Goal: Task Accomplishment & Management: Manage account settings

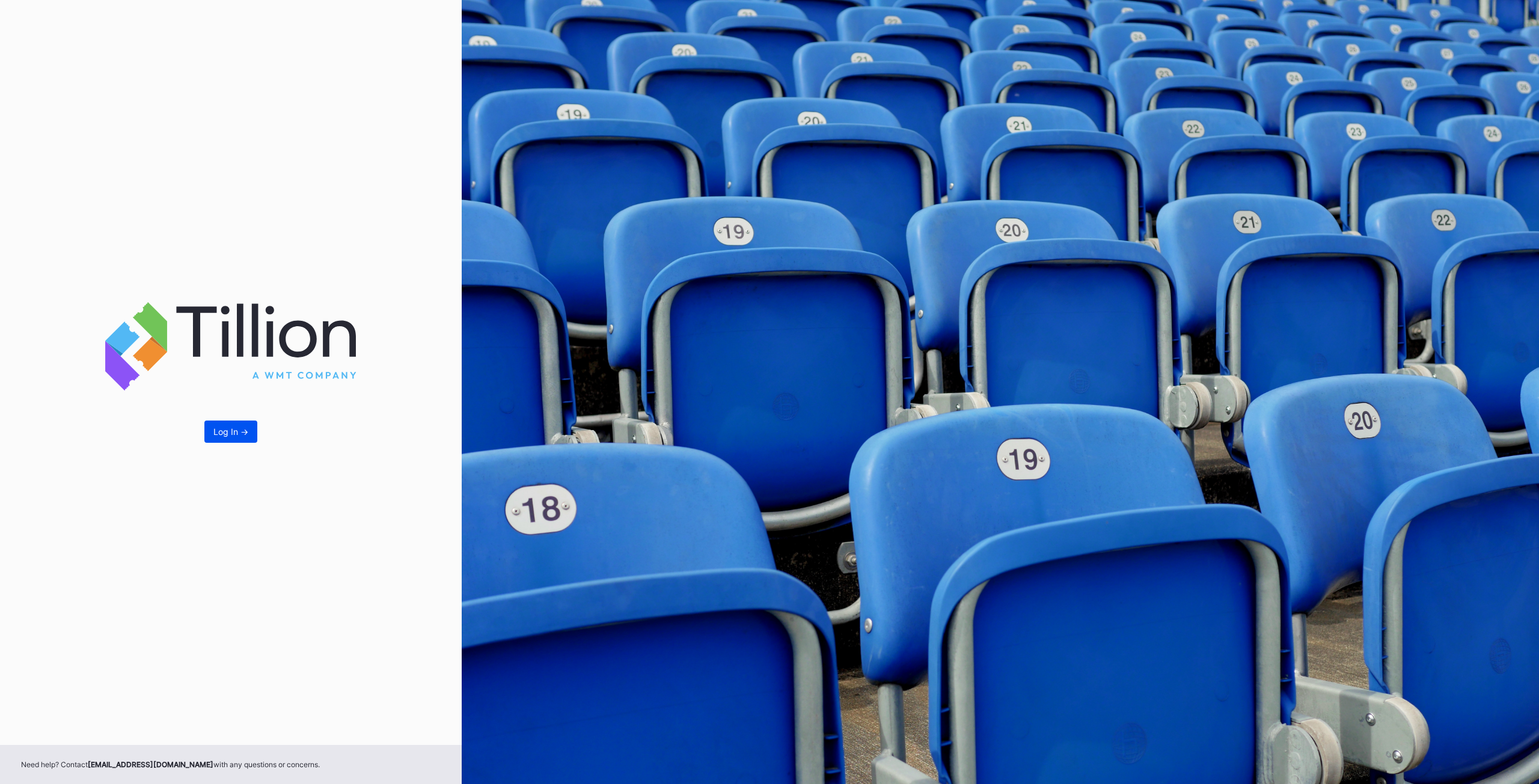
click at [238, 424] on button "Log In ->" at bounding box center [230, 432] width 53 height 22
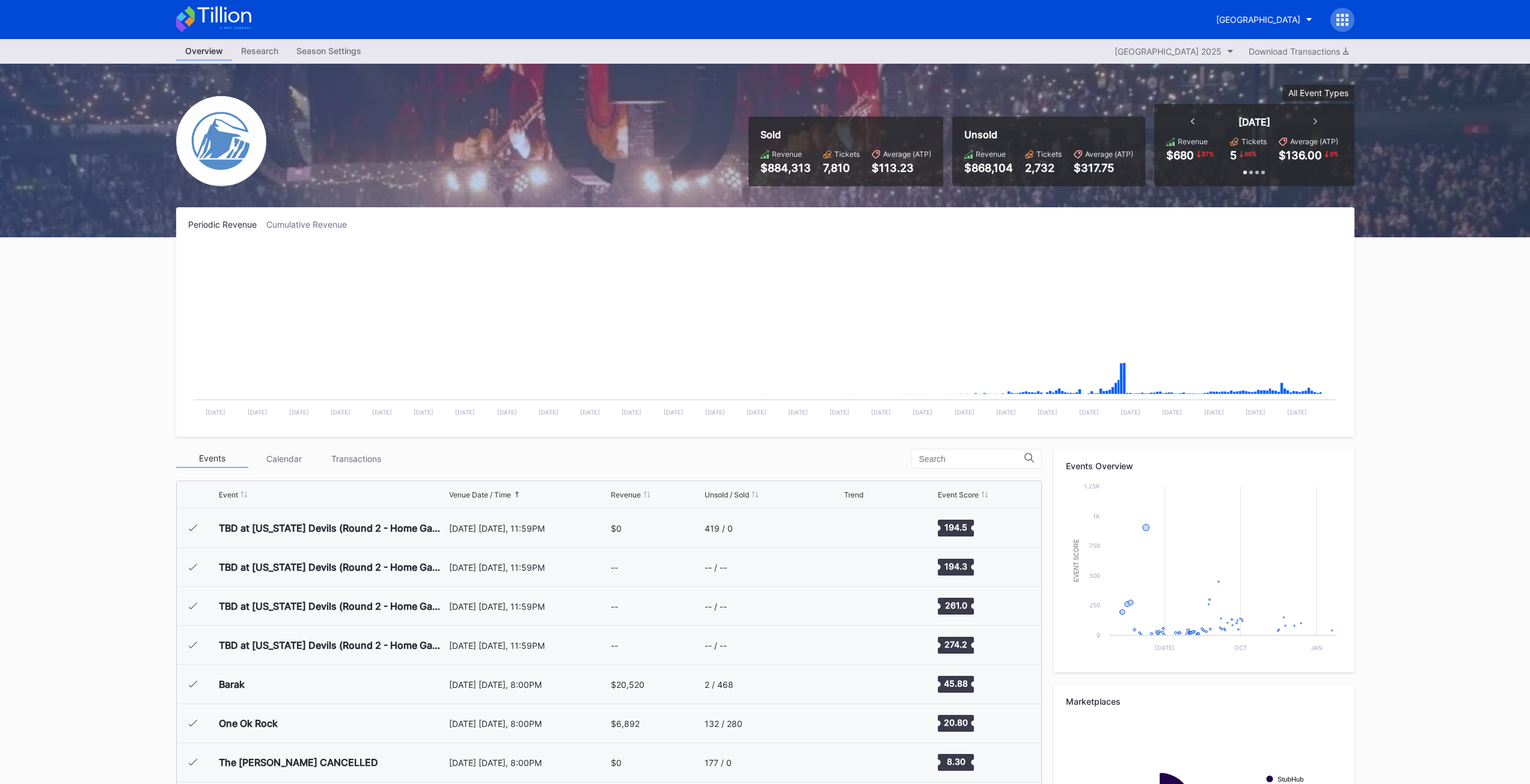
scroll to position [1172, 0]
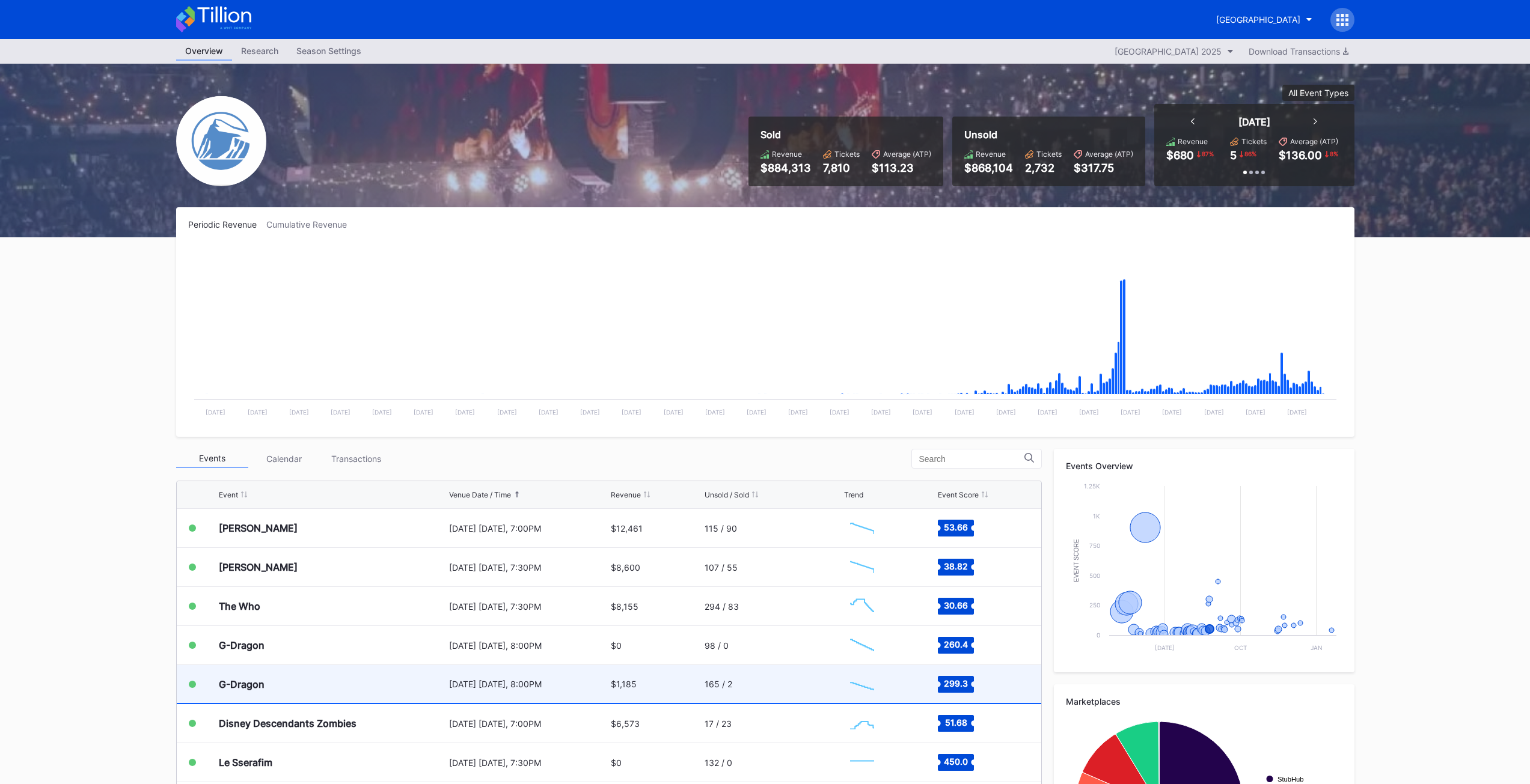
click at [268, 680] on div "G-Dragon" at bounding box center [332, 684] width 227 height 38
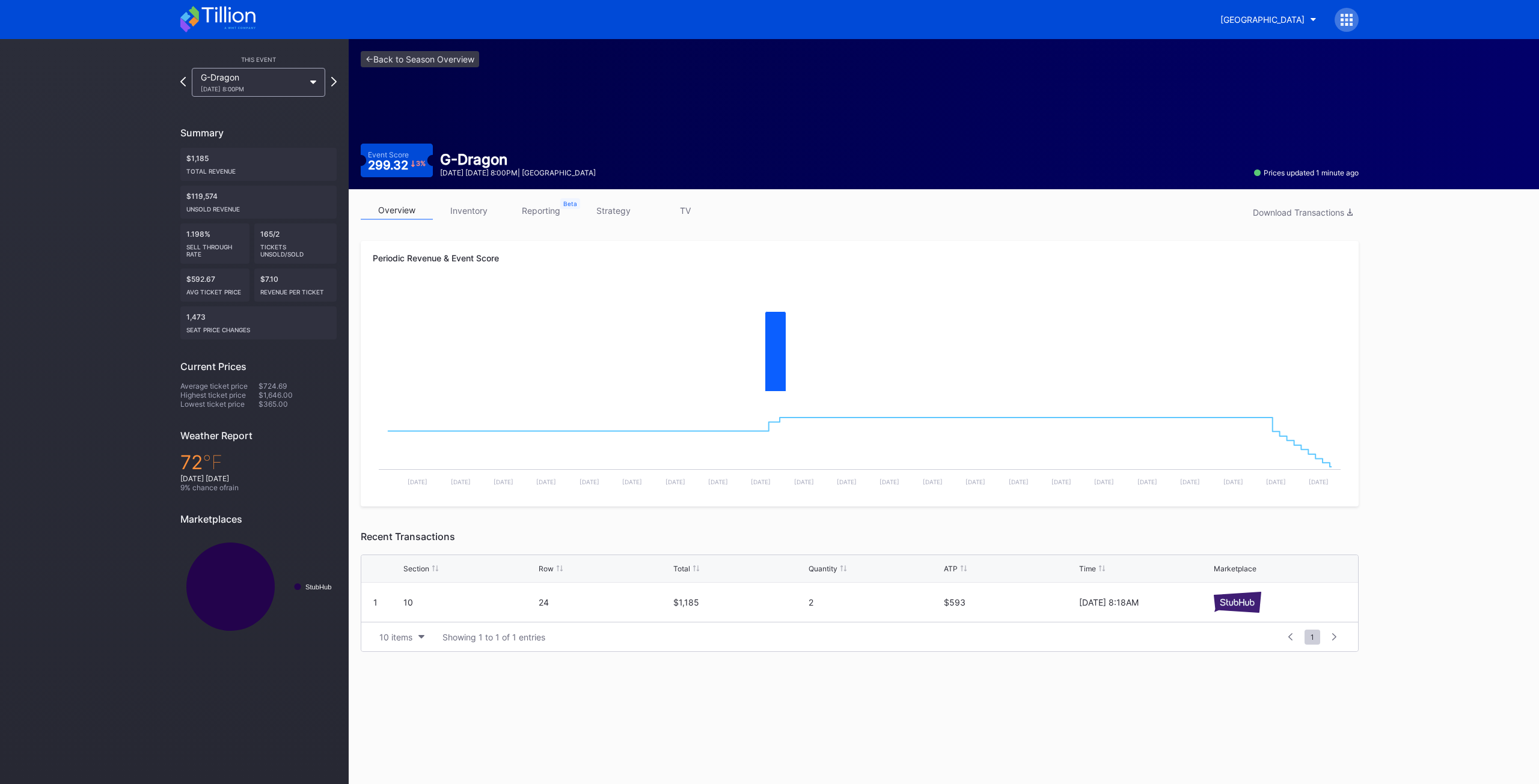
click at [476, 214] on link "inventory" at bounding box center [469, 210] width 72 height 18
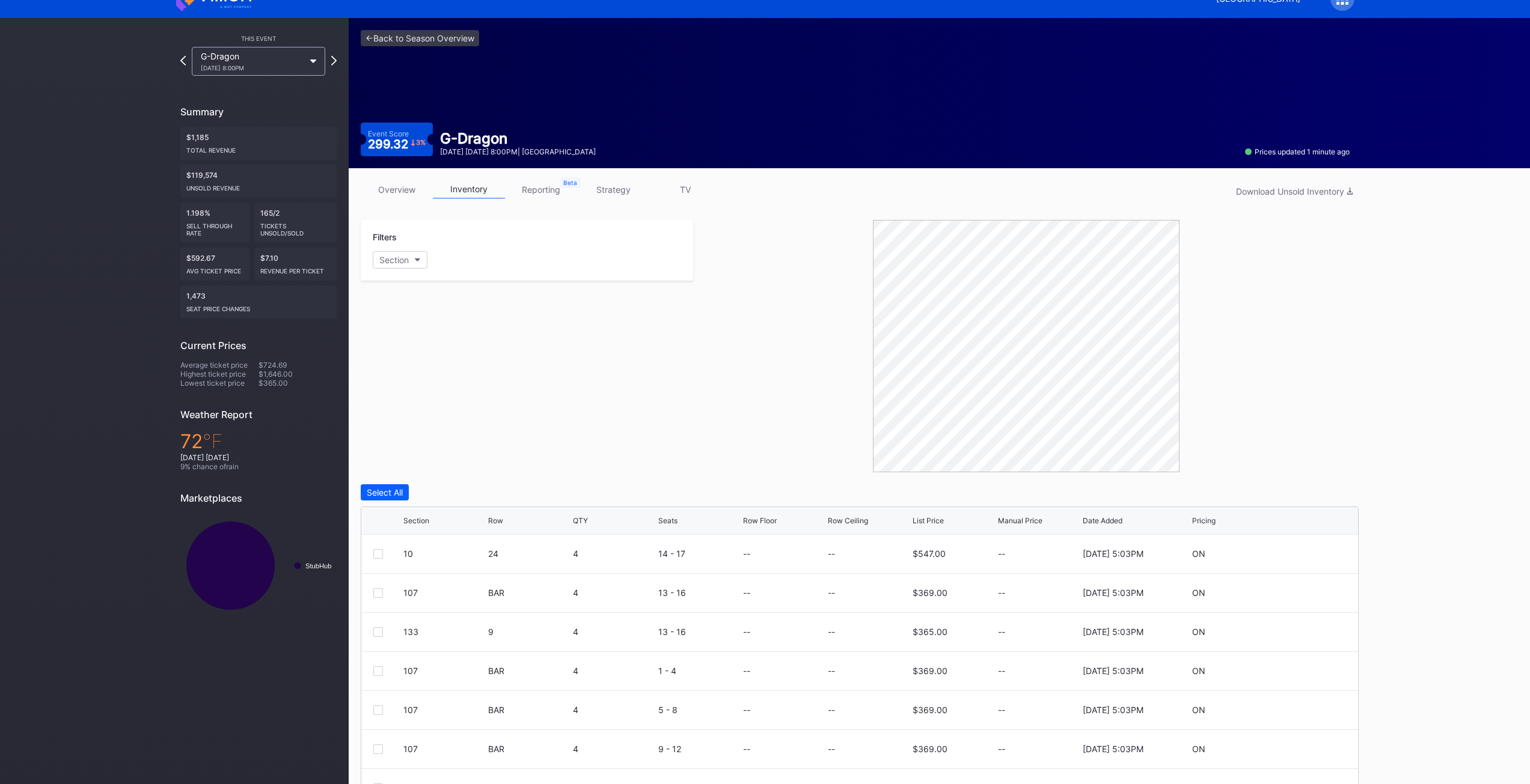
scroll to position [87, 0]
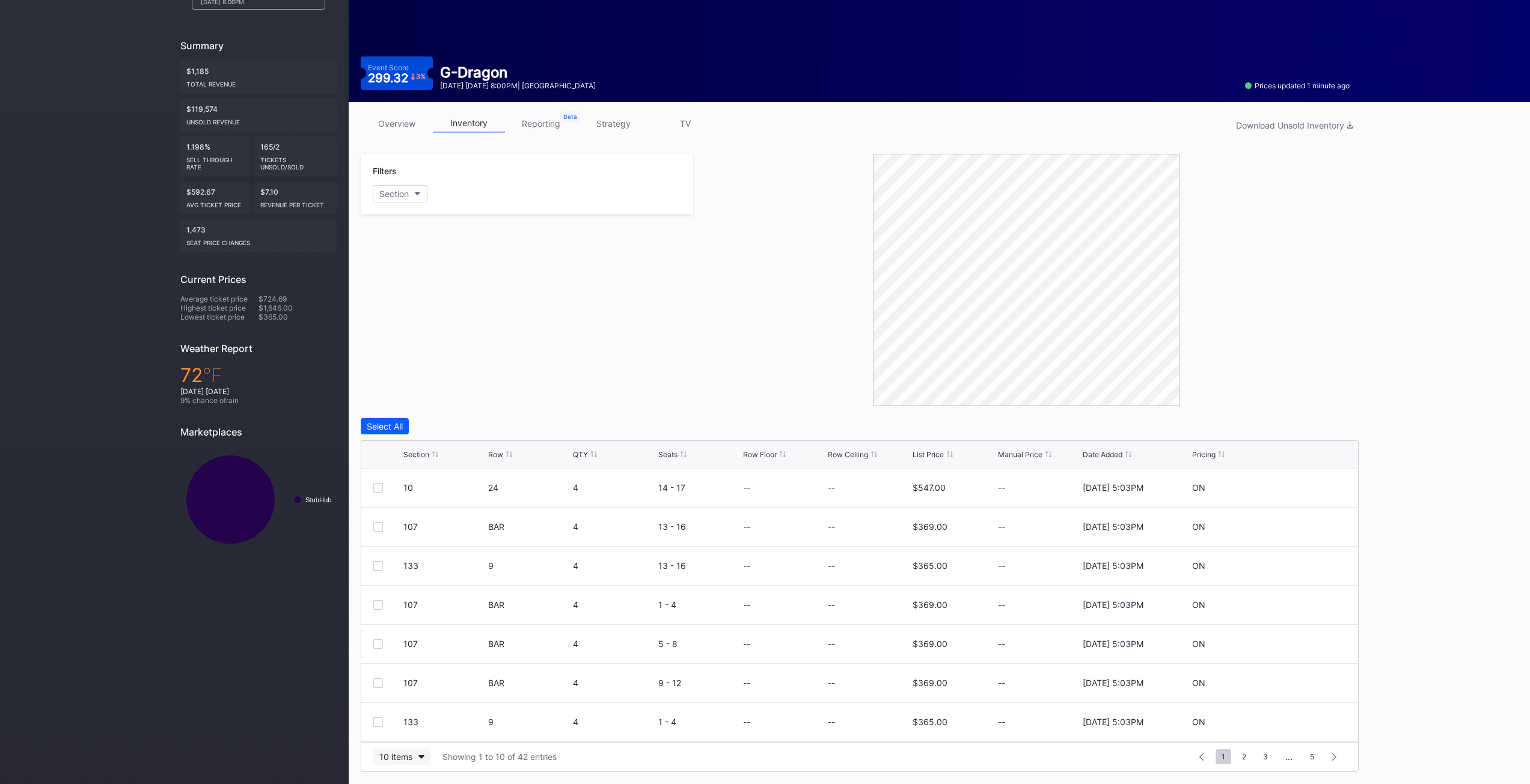
click at [406, 759] on div "10 items" at bounding box center [396, 756] width 33 height 10
click at [402, 734] on div "200 items" at bounding box center [402, 727] width 57 height 22
click at [407, 188] on button "Section" at bounding box center [400, 194] width 55 height 17
click at [403, 331] on div "23" at bounding box center [405, 327] width 10 height 10
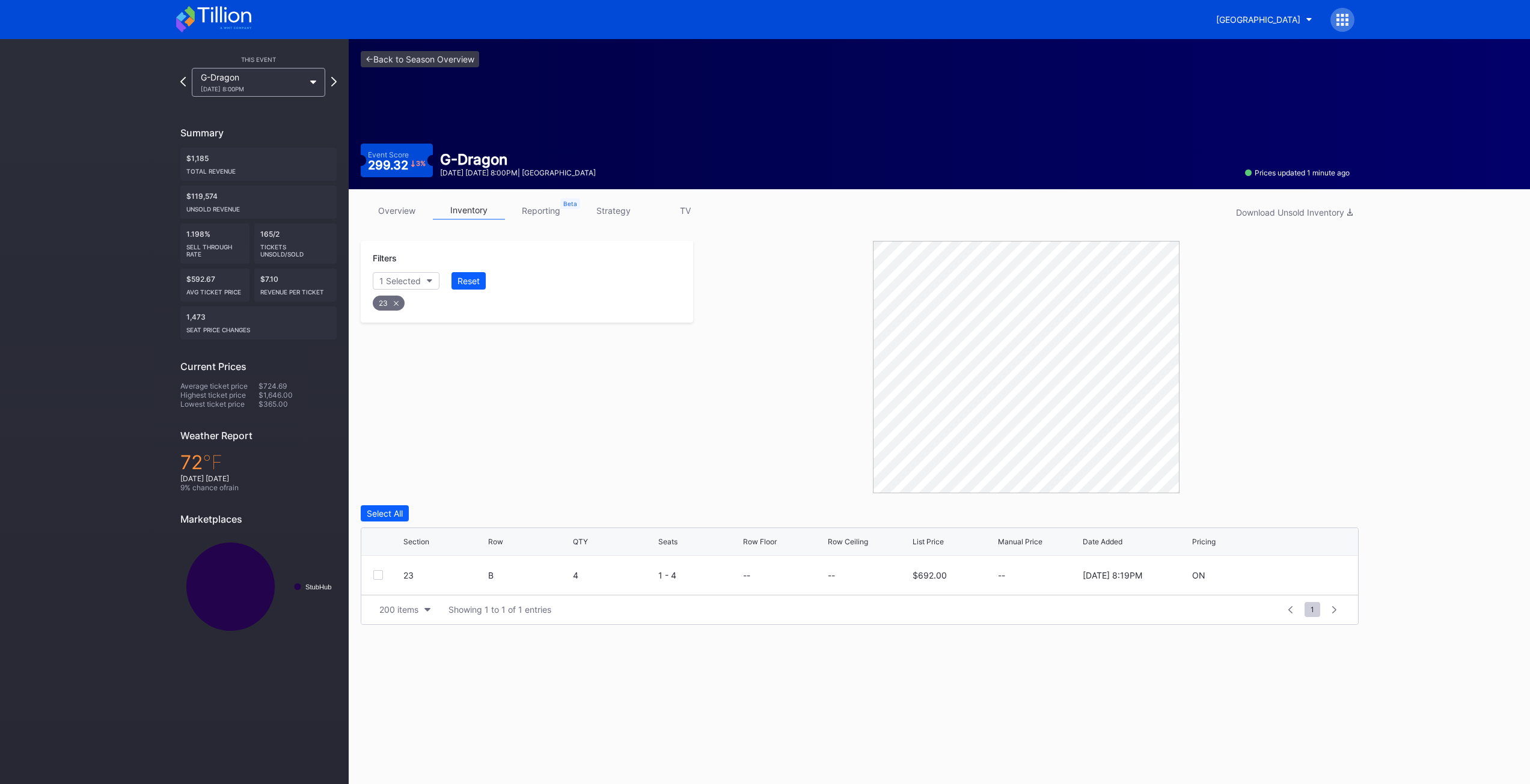
scroll to position [0, 0]
click at [389, 512] on div "Select All" at bounding box center [384, 513] width 36 height 10
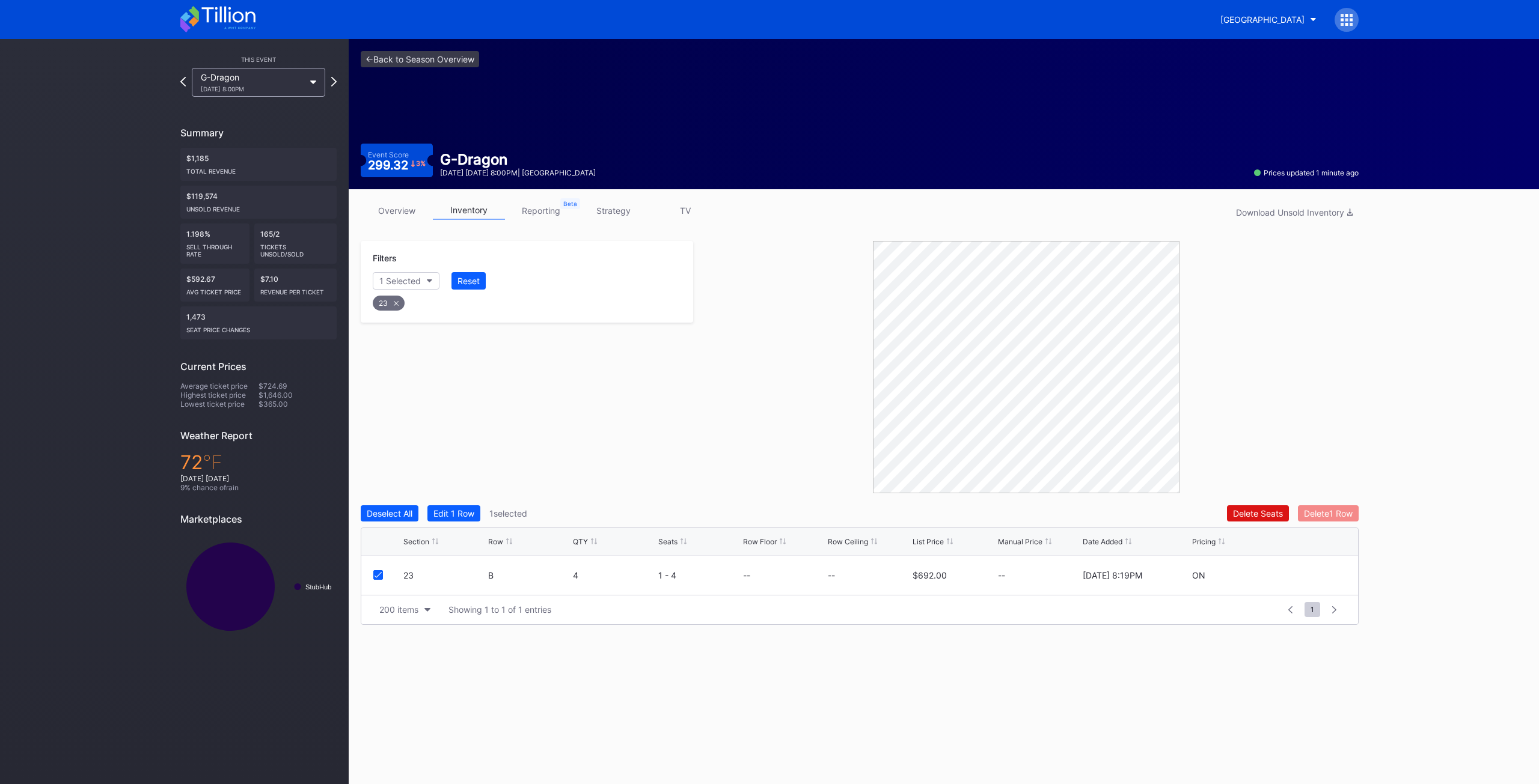
click at [1335, 512] on div "Delete 1 Row" at bounding box center [1328, 513] width 48 height 10
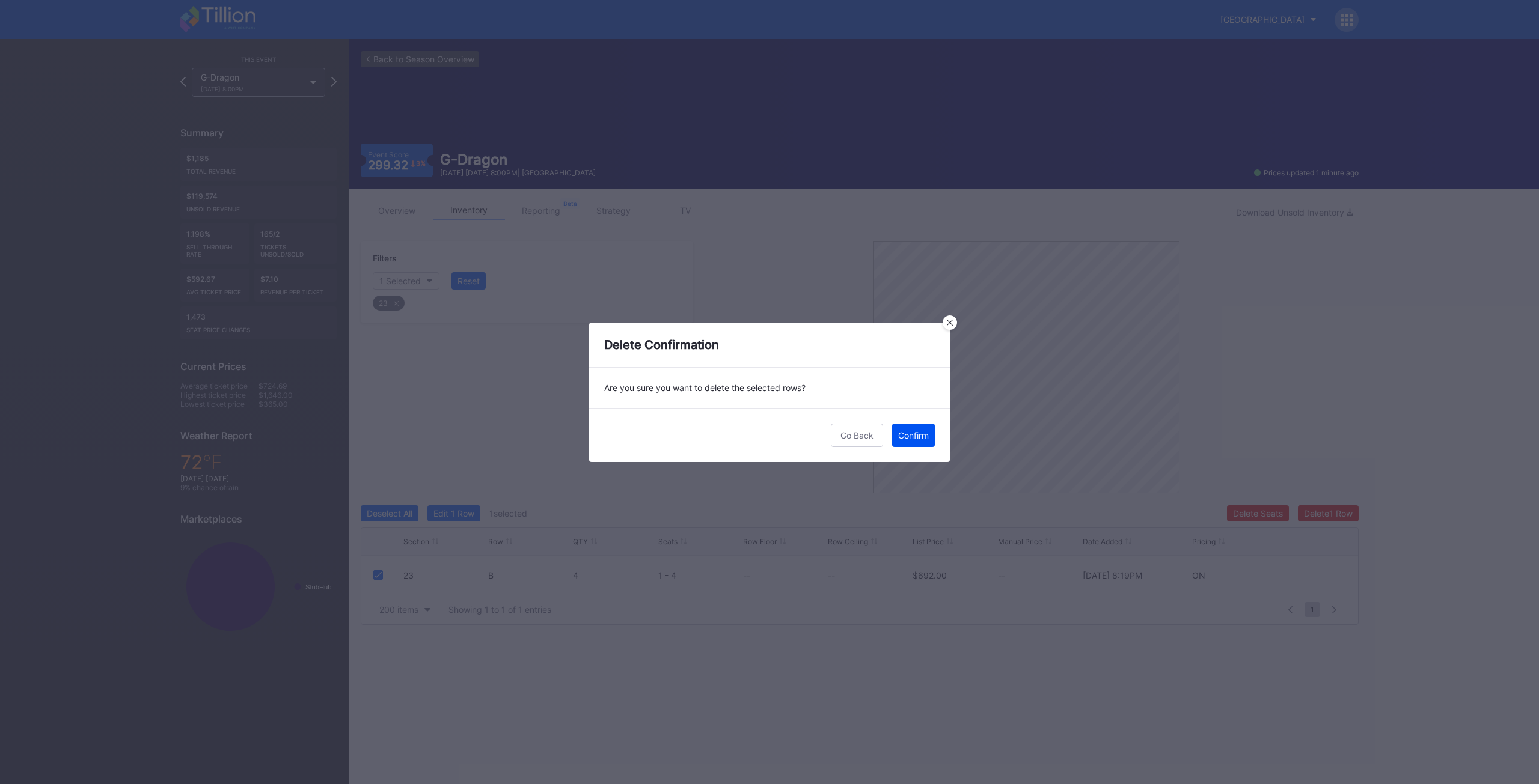
click at [911, 432] on div "Confirm" at bounding box center [913, 435] width 31 height 10
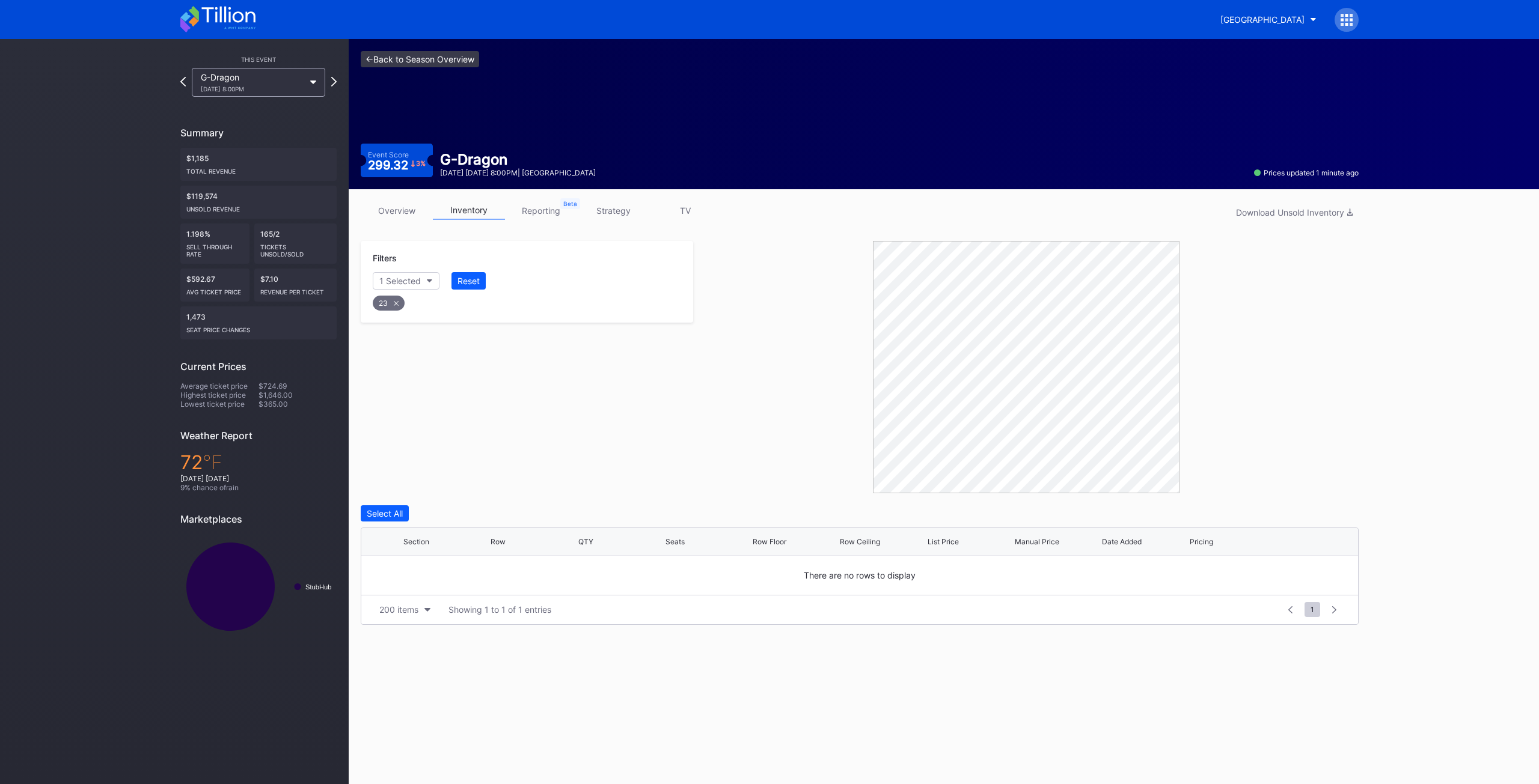
click at [414, 60] on link "<- Back to Season Overview" at bounding box center [420, 59] width 118 height 16
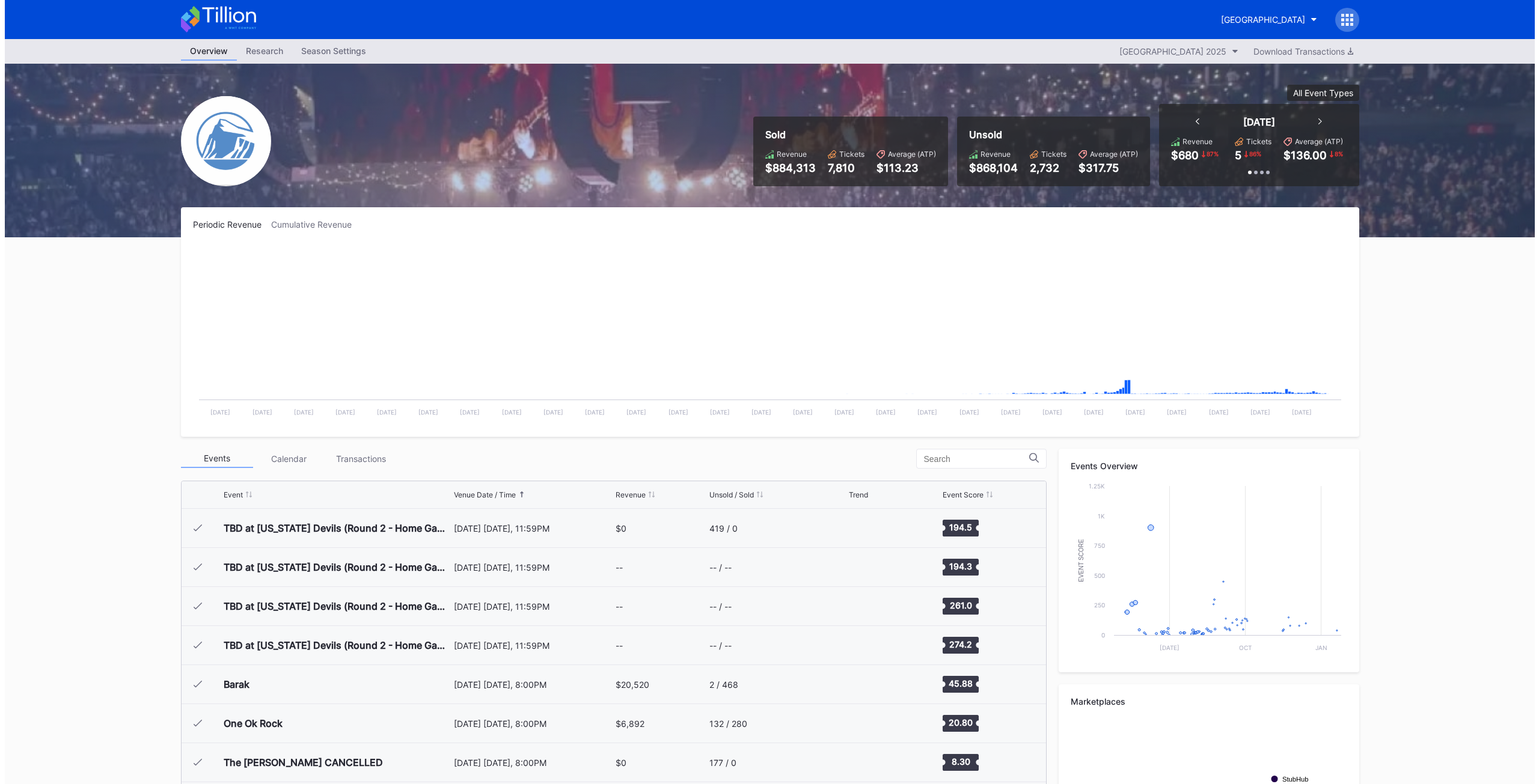
scroll to position [1172, 0]
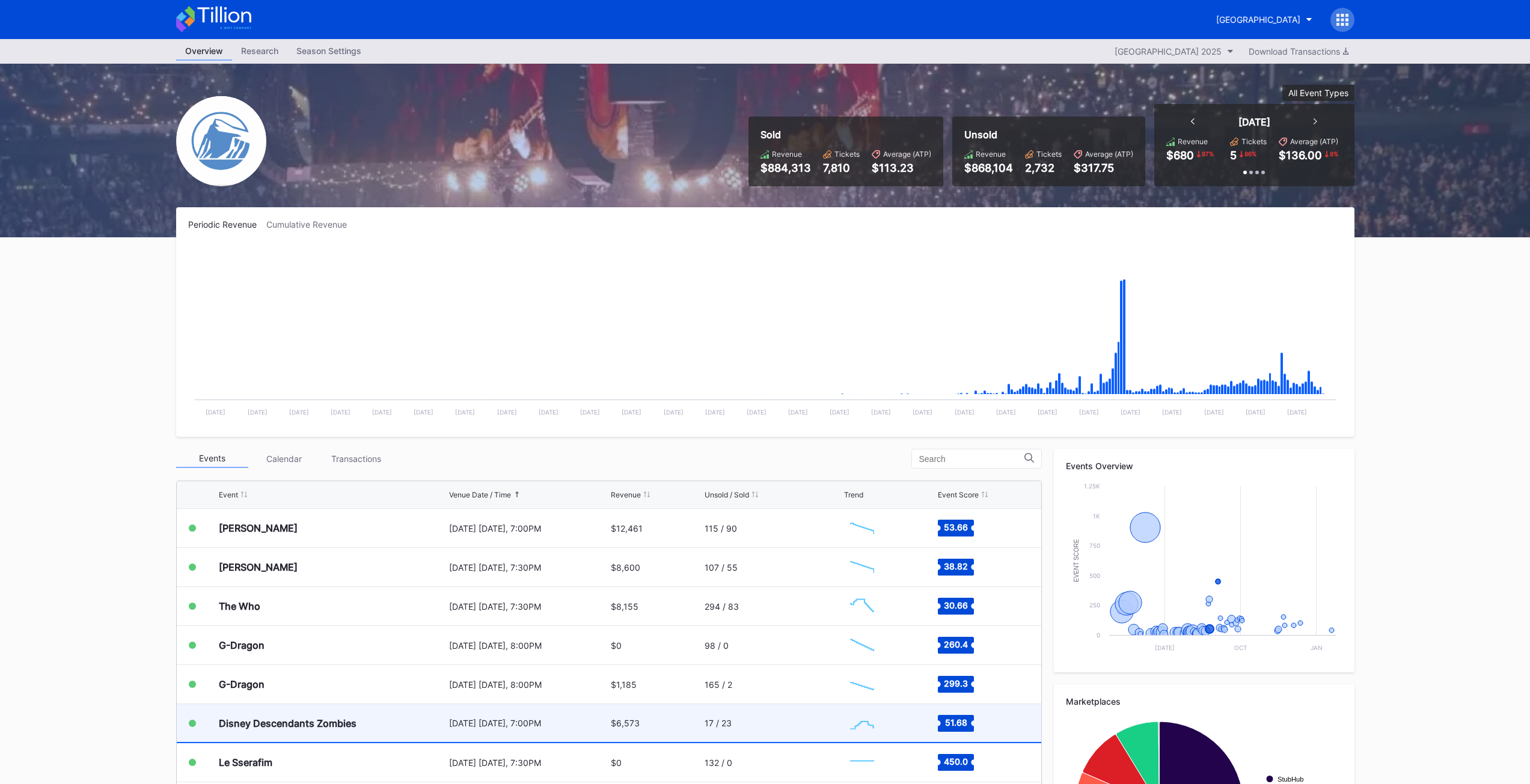
click at [275, 728] on div "Disney Descendants Zombies" at bounding box center [287, 723] width 138 height 12
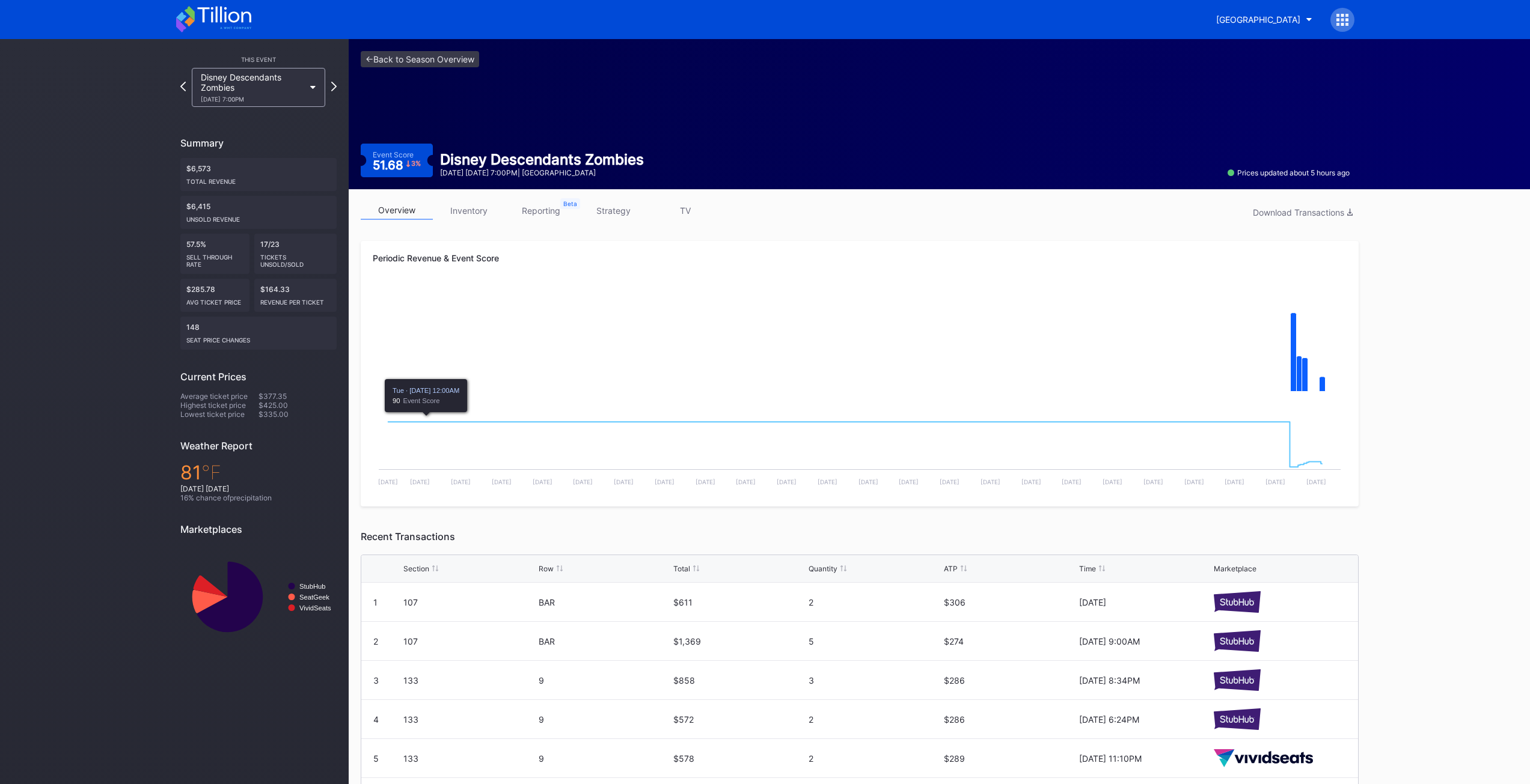
click at [474, 199] on div "overview inventory reporting strategy TV Download Transactions Periodic Revenue…" at bounding box center [860, 543] width 1022 height 709
click at [471, 205] on link "inventory" at bounding box center [469, 210] width 72 height 18
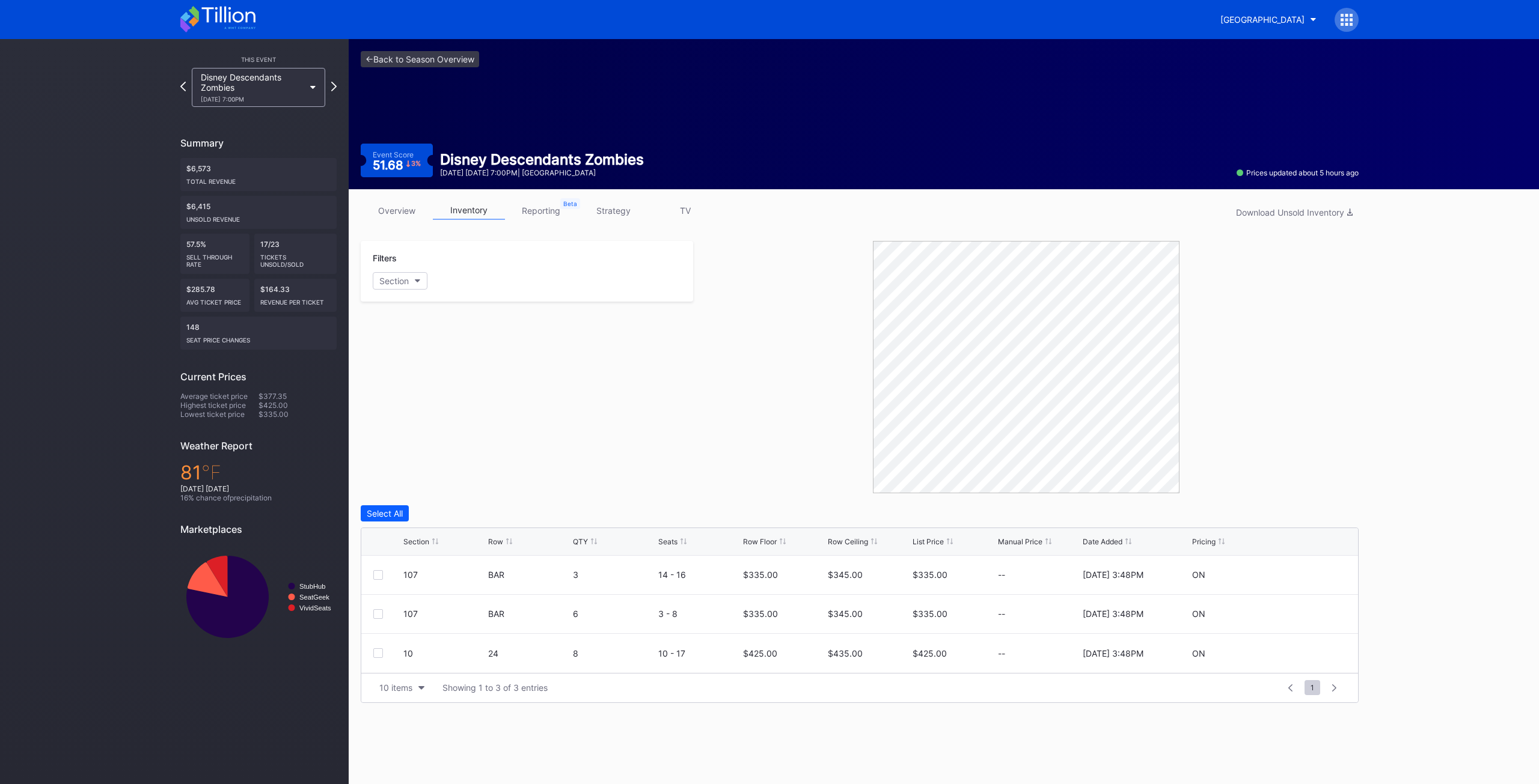
click at [552, 403] on div "Filters Section" at bounding box center [527, 367] width 332 height 253
click at [541, 218] on link "reporting" at bounding box center [540, 210] width 72 height 18
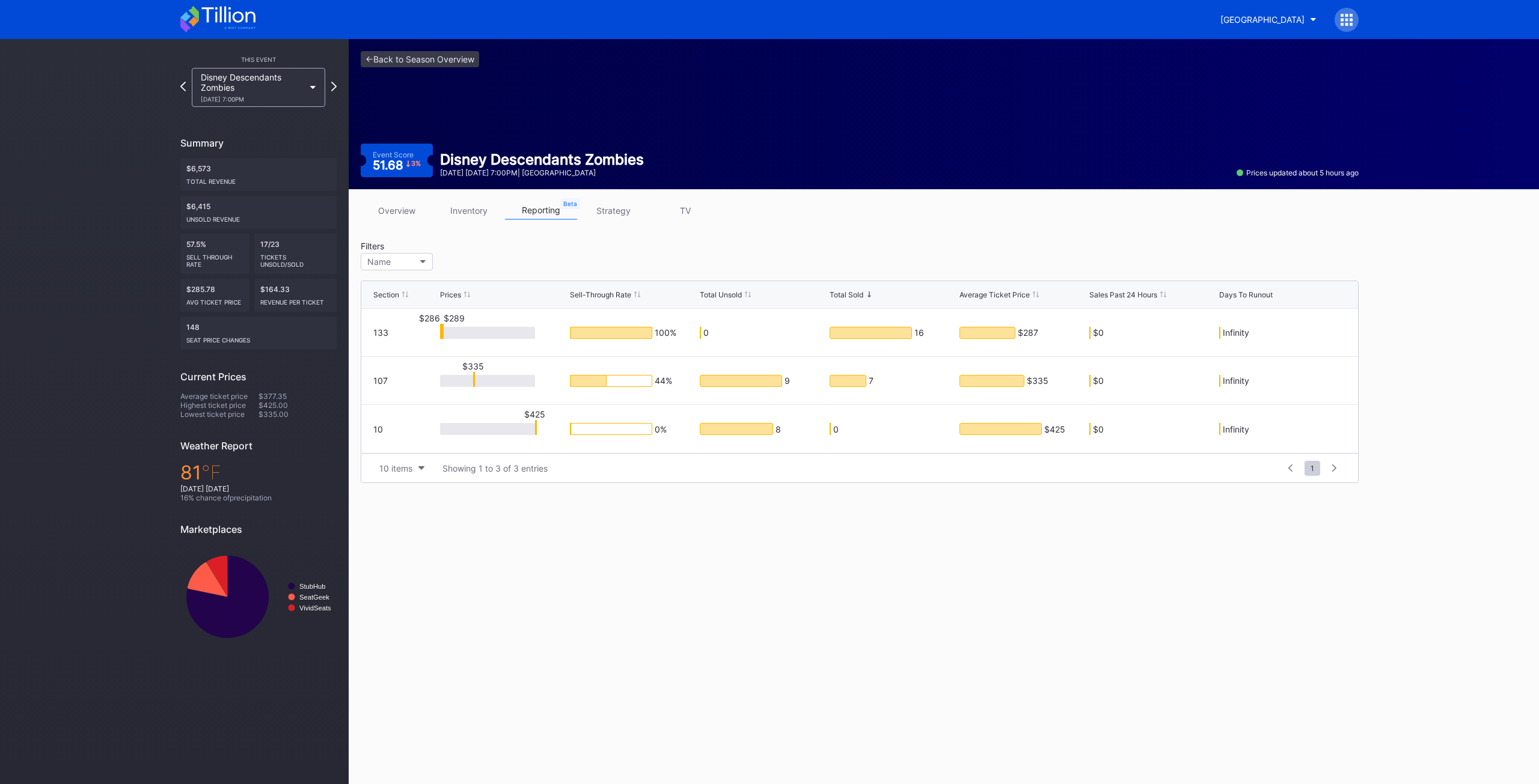
click at [602, 554] on div "<- Back to Season Overview Event Score 51.68 3 % Disney Descendants Zombies [DA…" at bounding box center [944, 411] width 1190 height 745
click at [653, 611] on div "<- Back to Season Overview Event Score 51.68 3 % Disney Descendants Zombies [DA…" at bounding box center [944, 411] width 1190 height 745
